Goal: Task Accomplishment & Management: Manage account settings

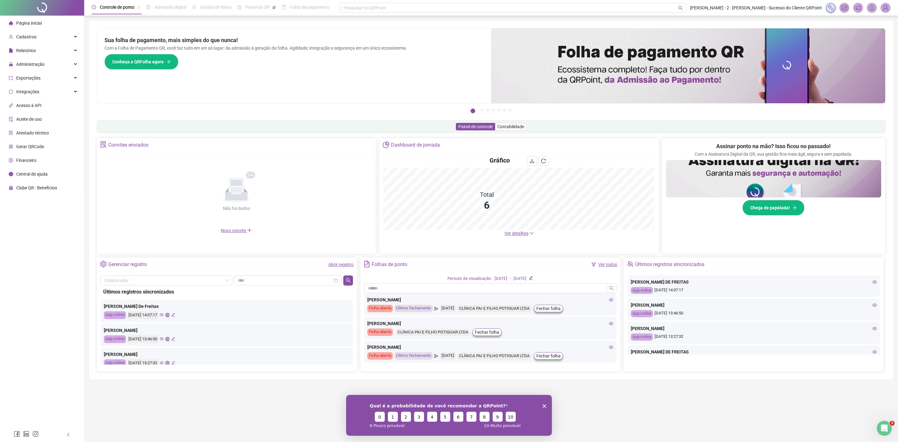
click at [303, 115] on div "Pague o QRPoint com Cartão de Crédito Sua assinatura: mais segurança, prática e…" at bounding box center [491, 71] width 789 height 87
click at [26, 41] on span "Cadastros" at bounding box center [23, 37] width 28 height 12
click at [45, 54] on li "Empregadores" at bounding box center [41, 52] width 81 height 12
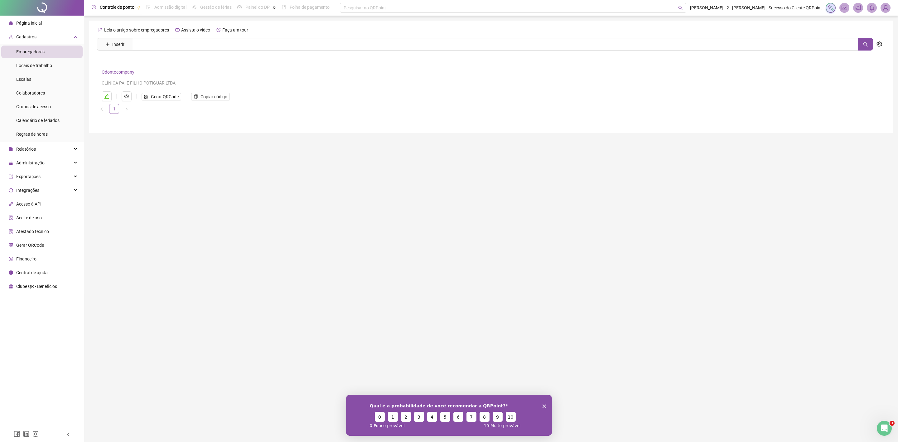
click at [108, 74] on link "Odontocompany" at bounding box center [118, 72] width 33 height 5
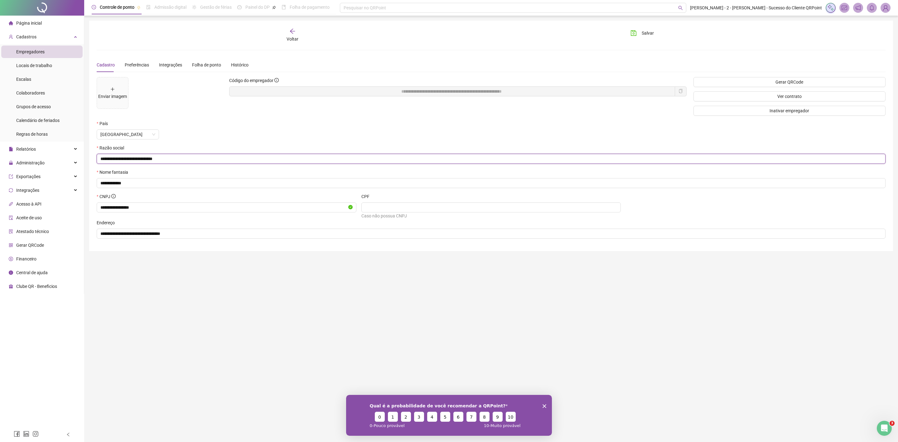
click at [205, 157] on input "**********" at bounding box center [490, 158] width 780 height 7
drag, startPoint x: 159, startPoint y: 208, endPoint x: 0, endPoint y: 193, distance: 160.1
click at [0, 193] on div "**********" at bounding box center [449, 221] width 898 height 442
click at [880, 10] on div at bounding box center [858, 8] width 65 height 10
click at [881, 8] on img at bounding box center [885, 7] width 9 height 9
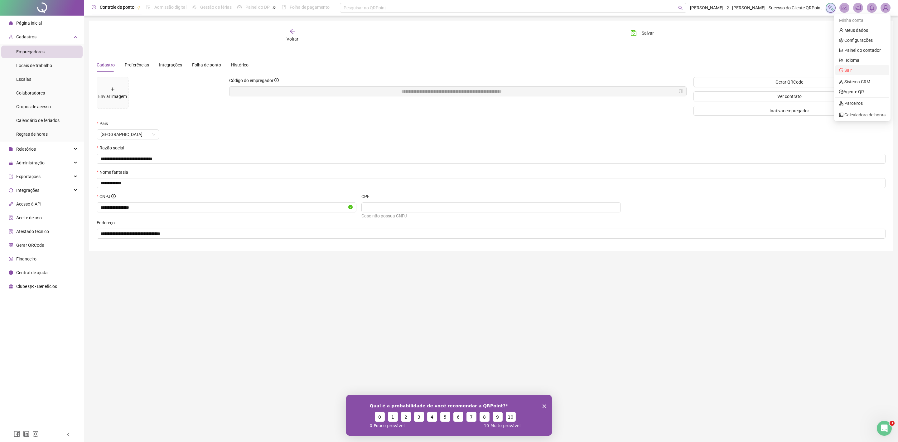
click at [849, 70] on span "Sair" at bounding box center [847, 70] width 7 height 5
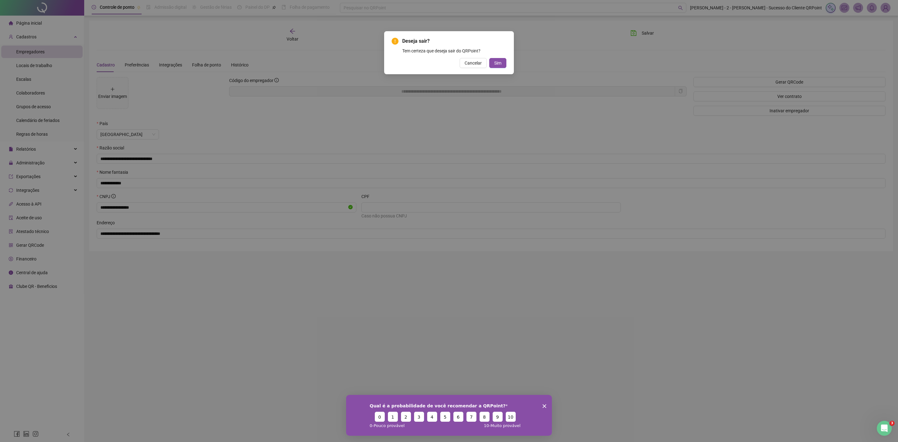
click at [504, 63] on button "Sim" at bounding box center [497, 63] width 17 height 10
